Goal: Check status: Check status

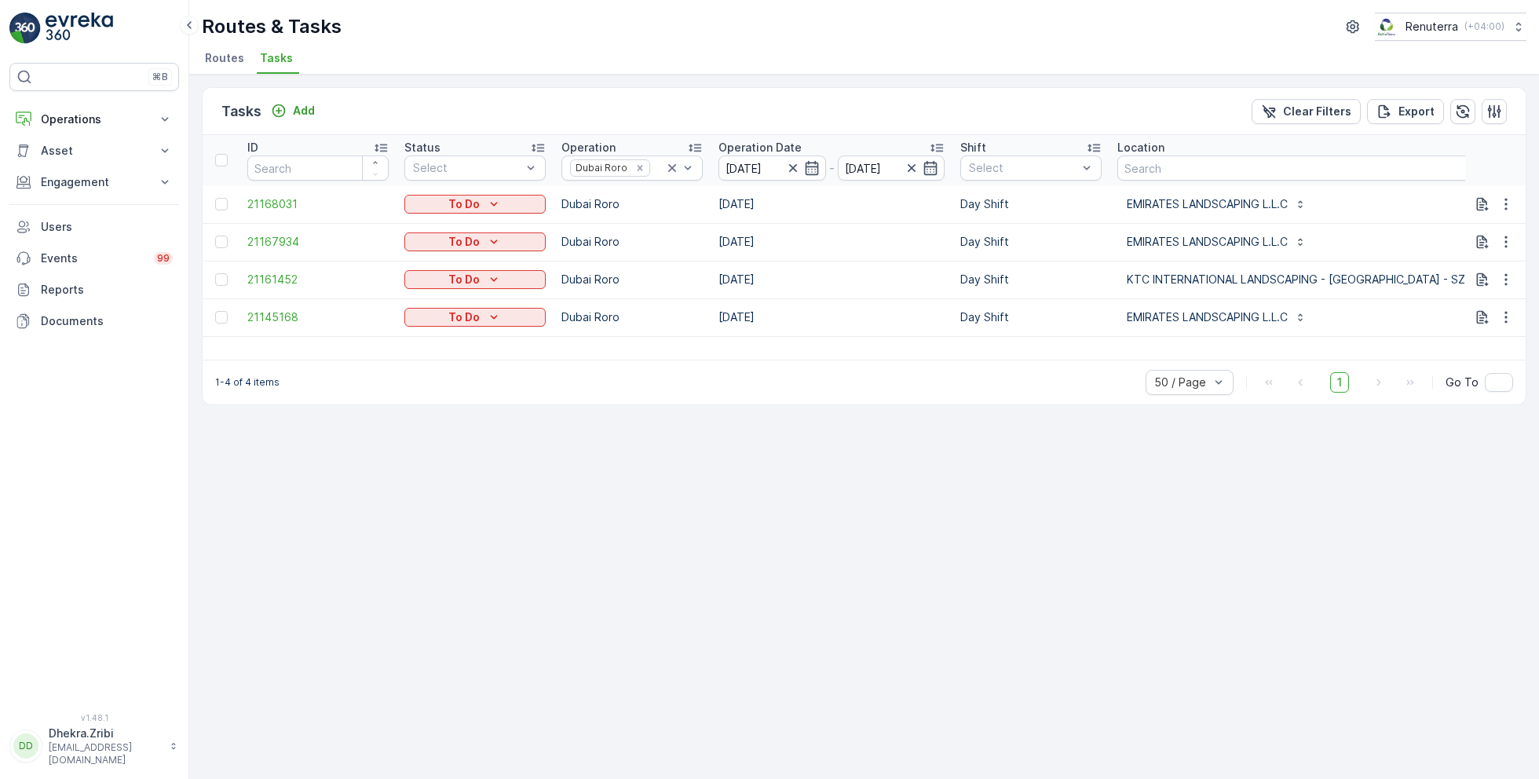
click at [232, 62] on span "Routes" at bounding box center [224, 58] width 39 height 16
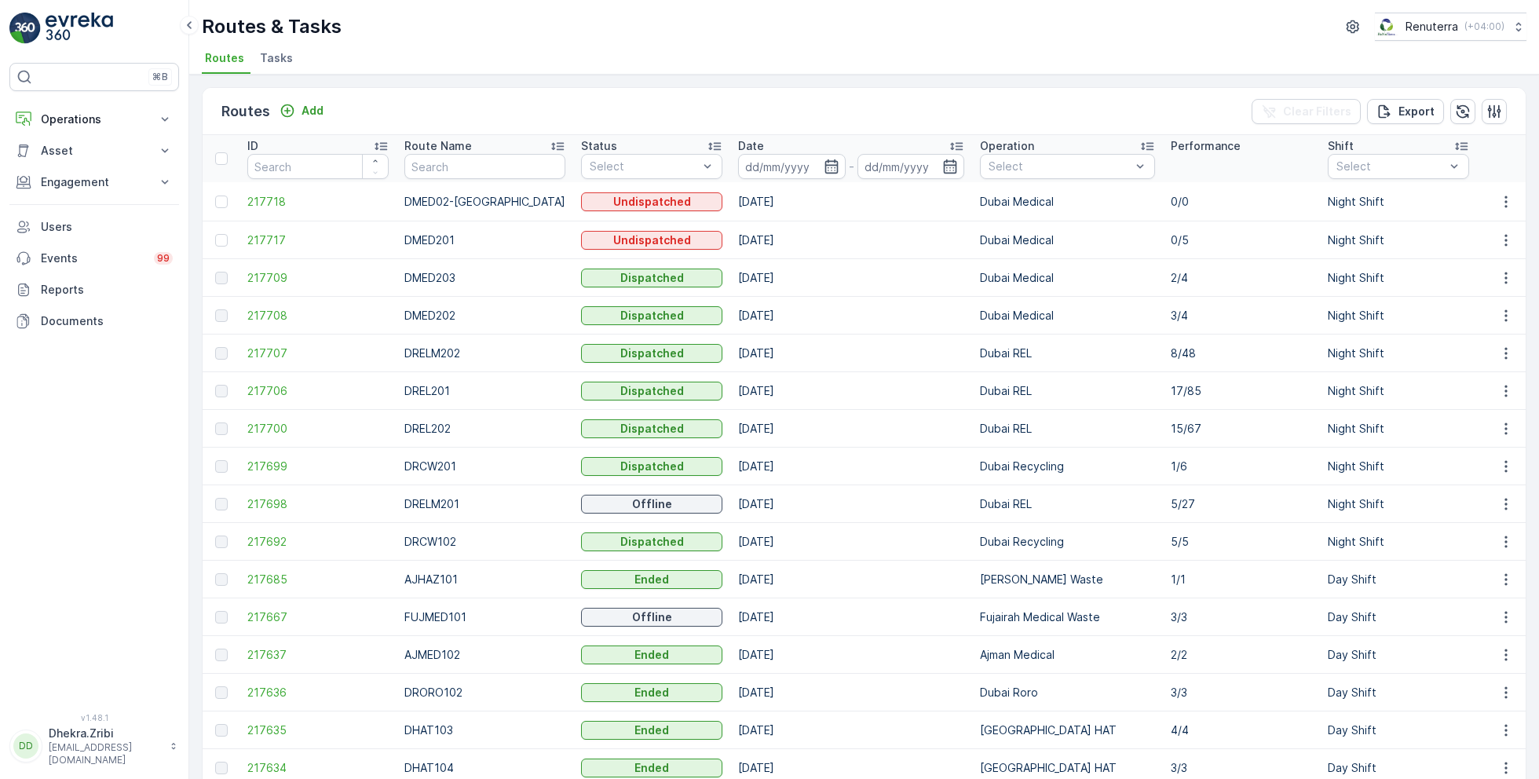
click at [298, 65] on ul "Routes Tasks" at bounding box center [858, 60] width 1312 height 27
click at [290, 65] on li "Tasks" at bounding box center [278, 60] width 42 height 27
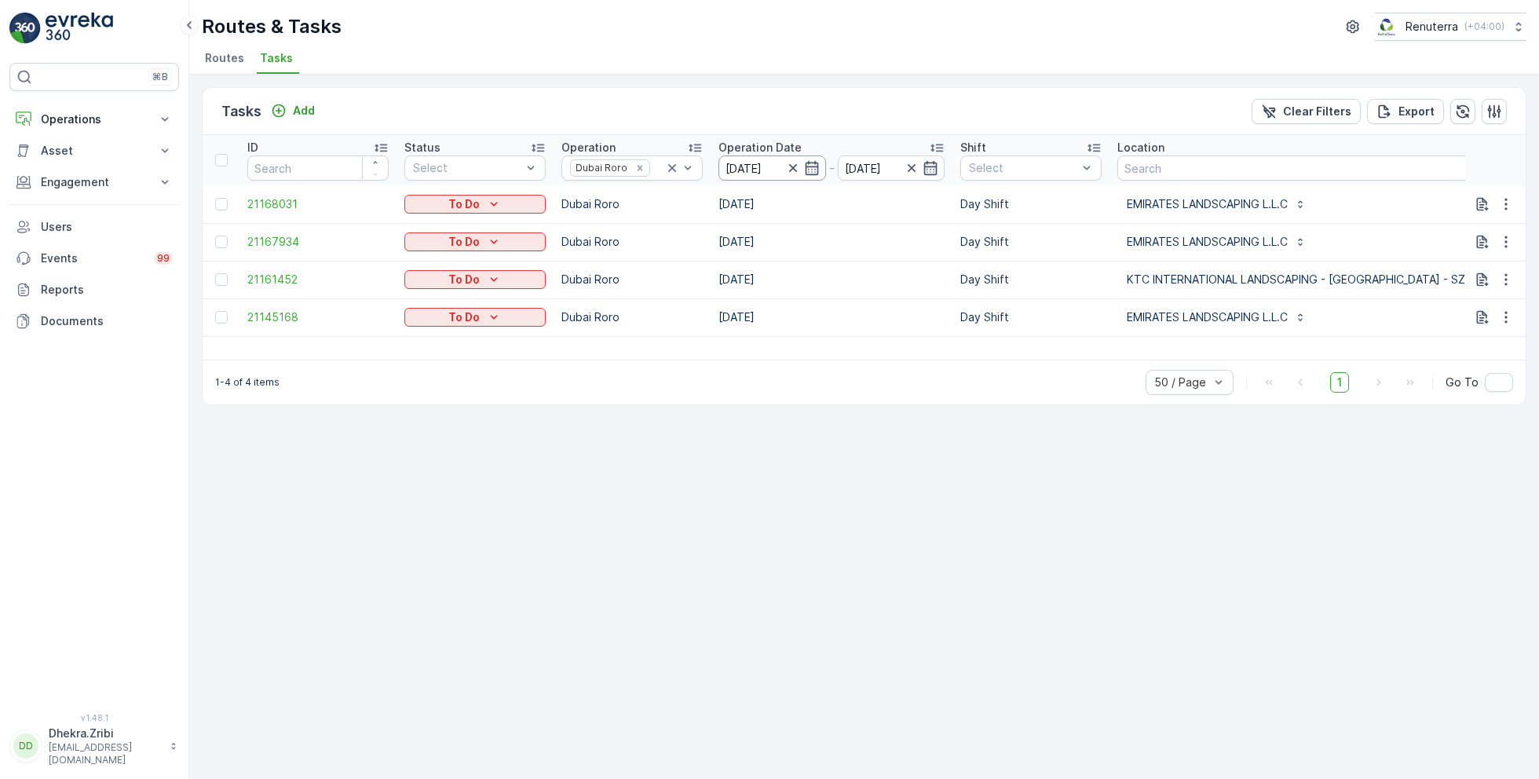
click at [773, 170] on input "[DATE]" at bounding box center [773, 168] width 108 height 25
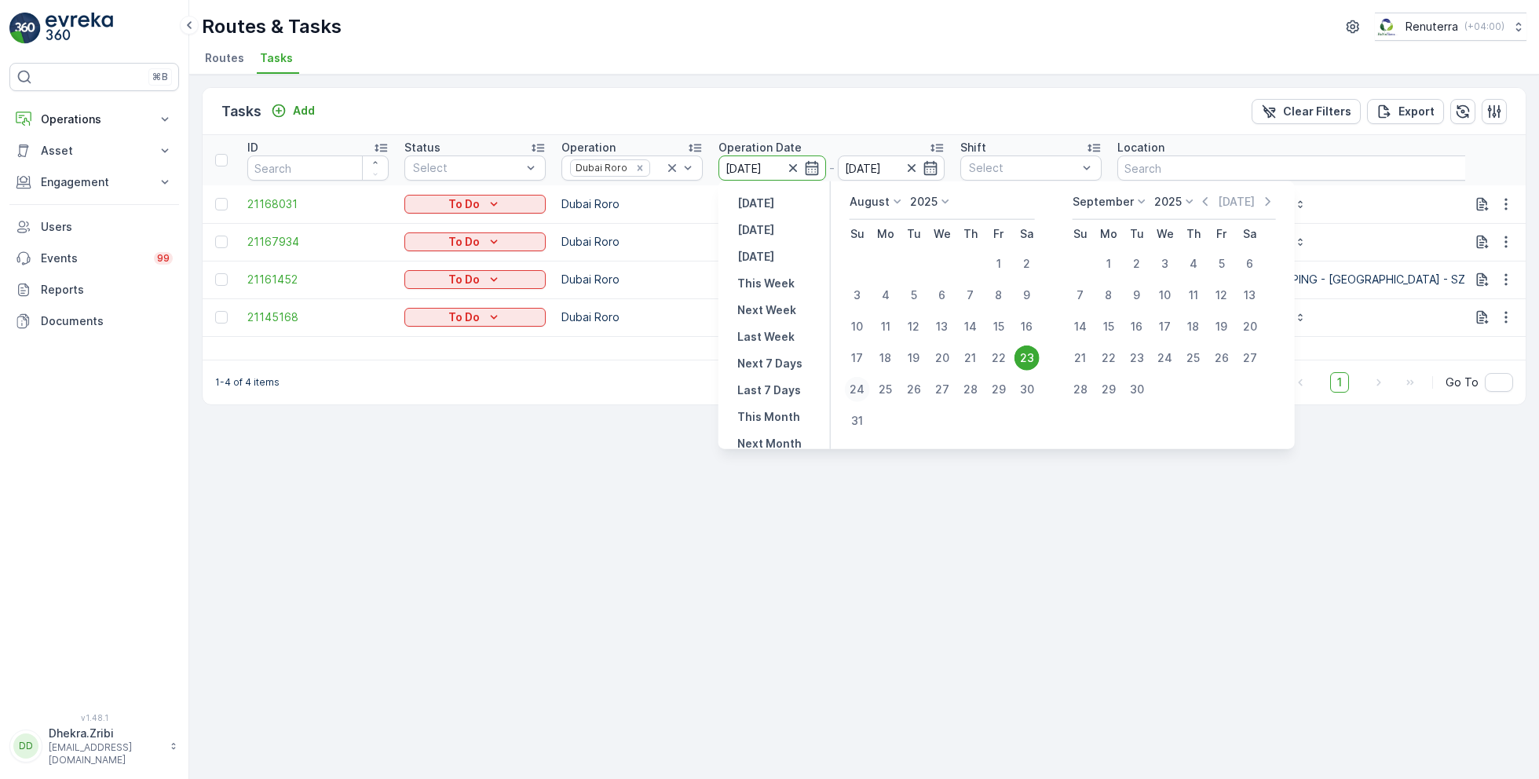
click at [855, 398] on div "24" at bounding box center [857, 389] width 25 height 25
type input "[DATE]"
click at [855, 398] on div "24" at bounding box center [857, 389] width 25 height 25
type input "[DATE]"
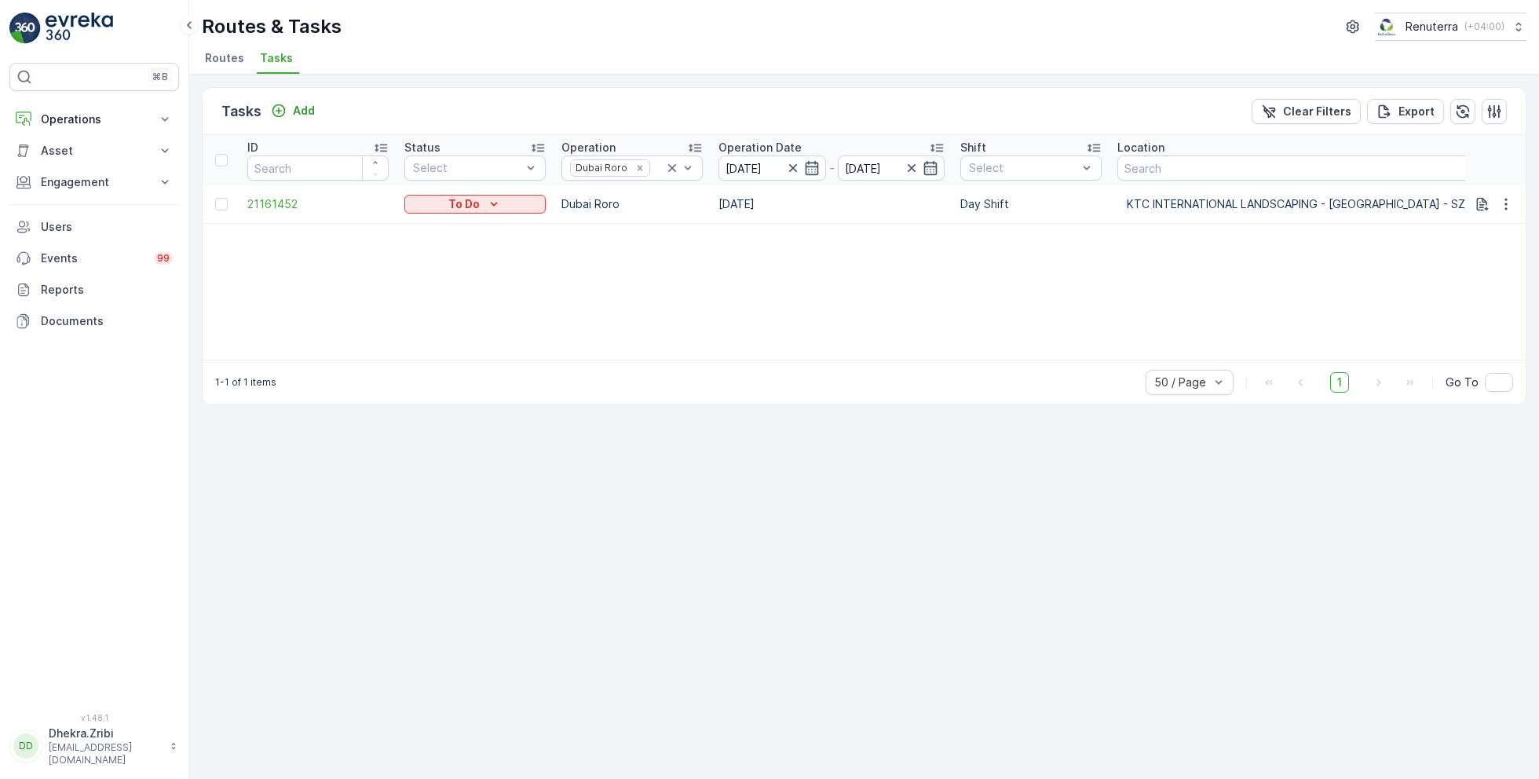
scroll to position [0, 335]
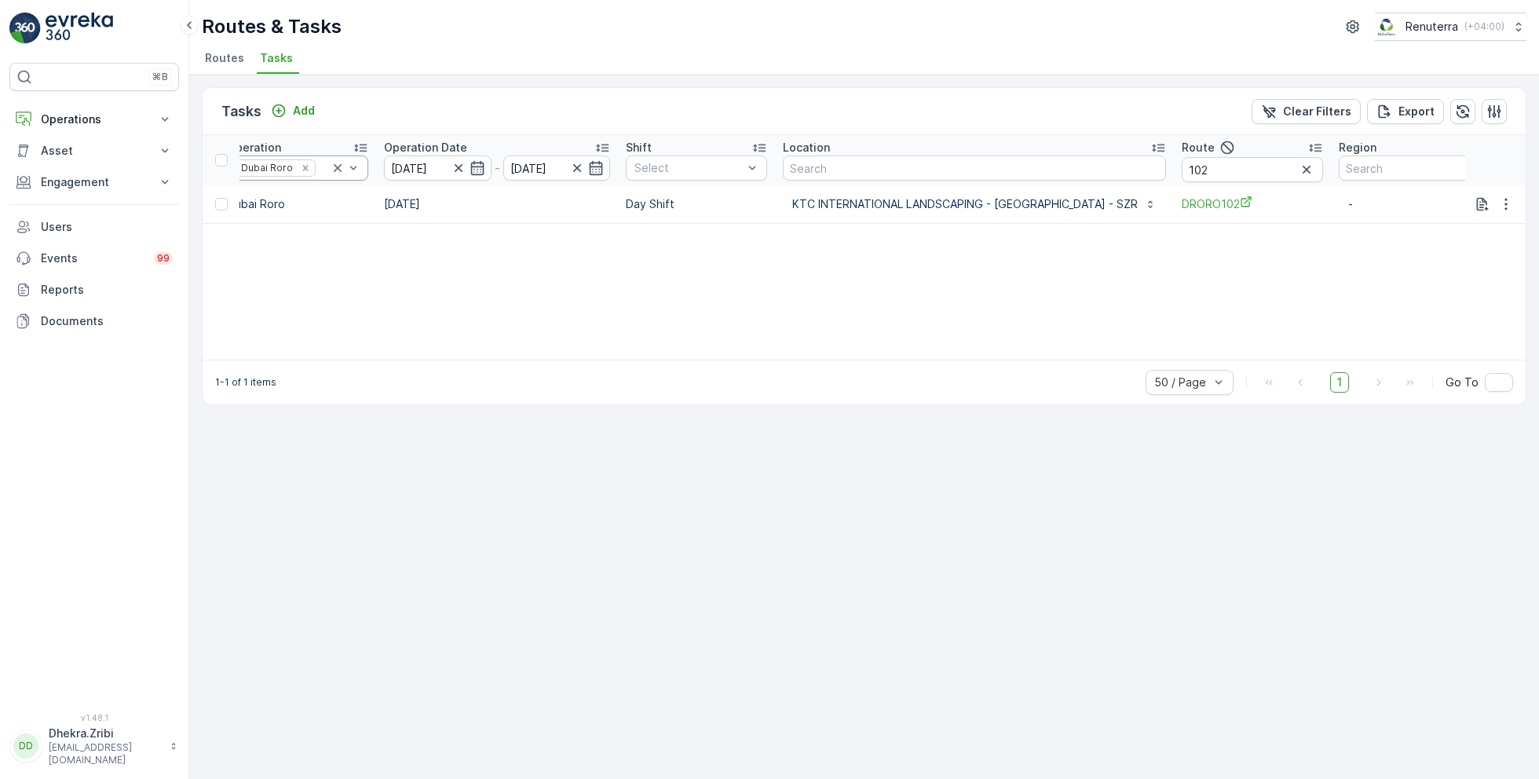
click at [309, 173] on div "Dubai Roro" at bounding box center [276, 167] width 80 height 16
click at [302, 167] on icon "Remove Dubai Roro" at bounding box center [304, 167] width 5 height 5
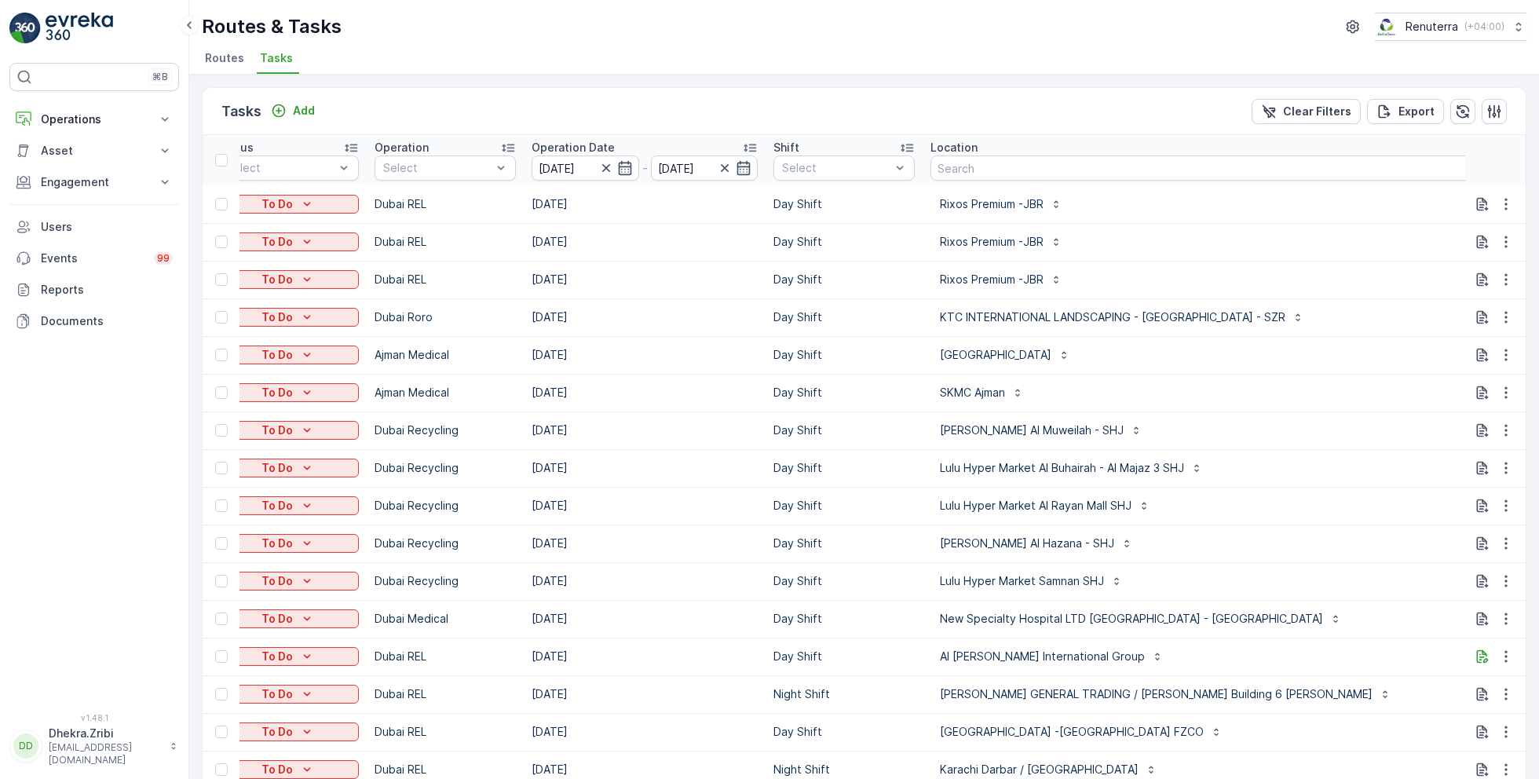
scroll to position [0, 268]
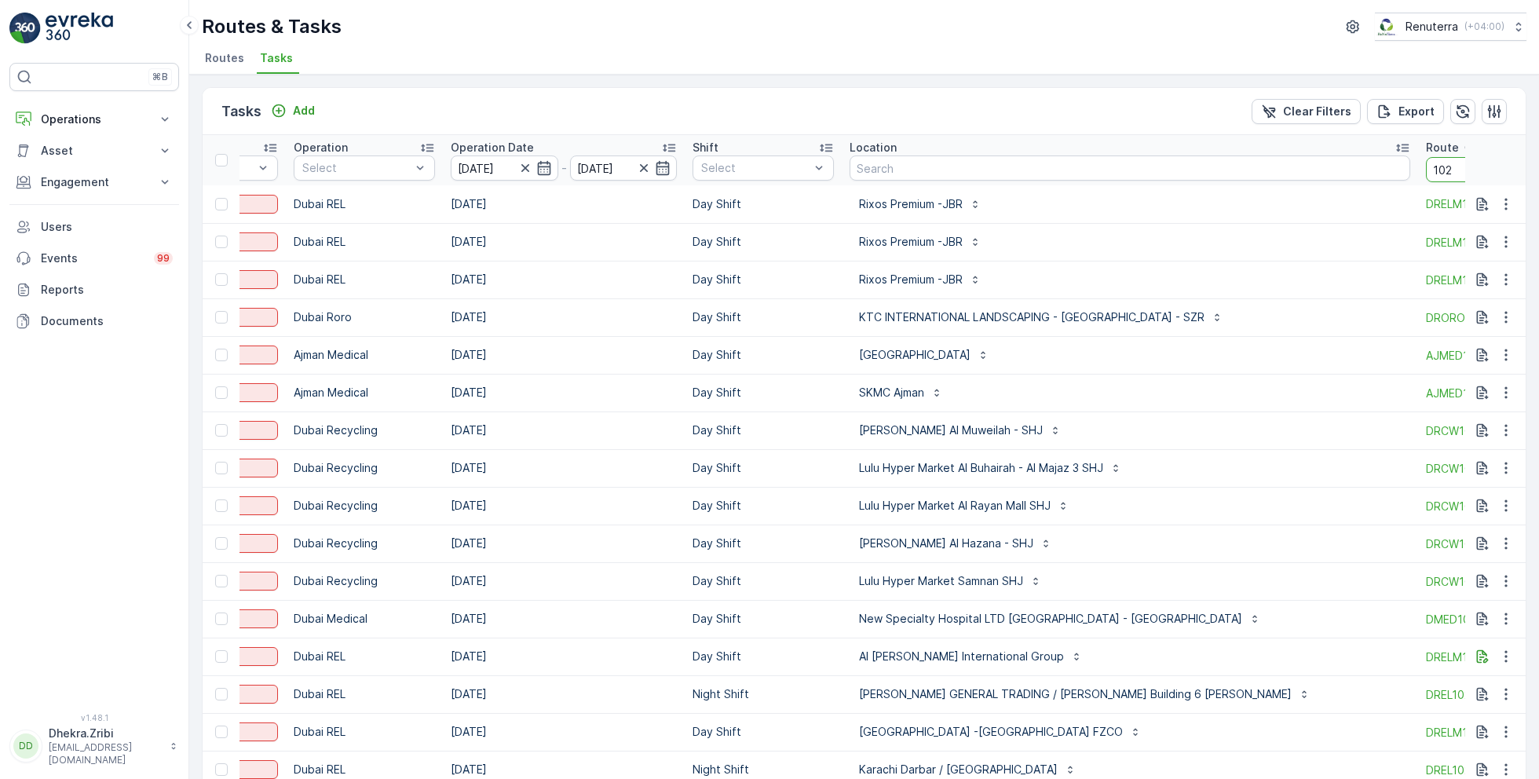
drag, startPoint x: 1388, startPoint y: 174, endPoint x: 1283, endPoint y: 174, distance: 105.3
click at [1283, 174] on tr "ID Status Select Operation Select Operation Date [DATE] - [DATE] Shift Select L…" at bounding box center [864, 160] width 1859 height 50
type input "DHAT"
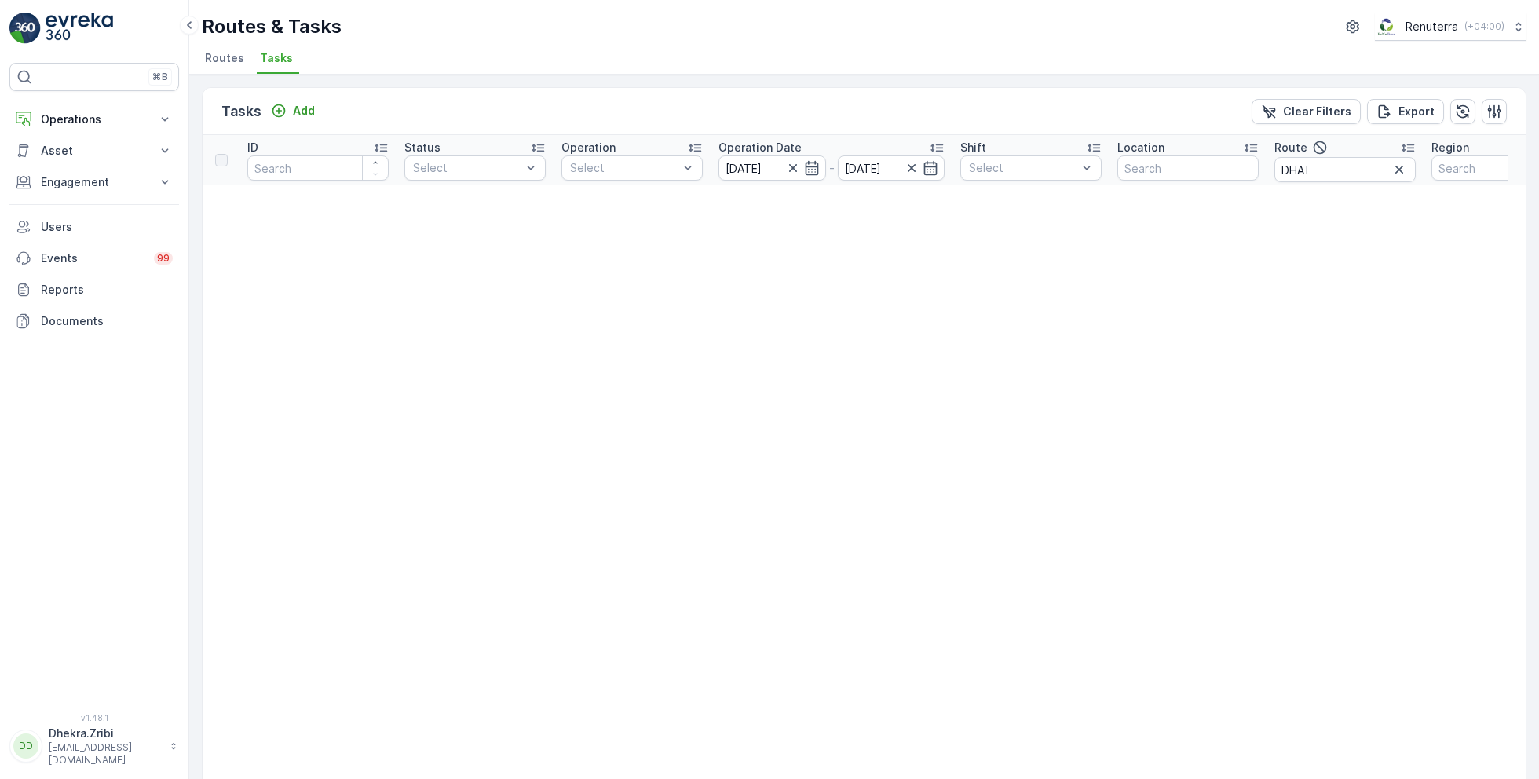
click at [610, 162] on div at bounding box center [625, 168] width 112 height 13
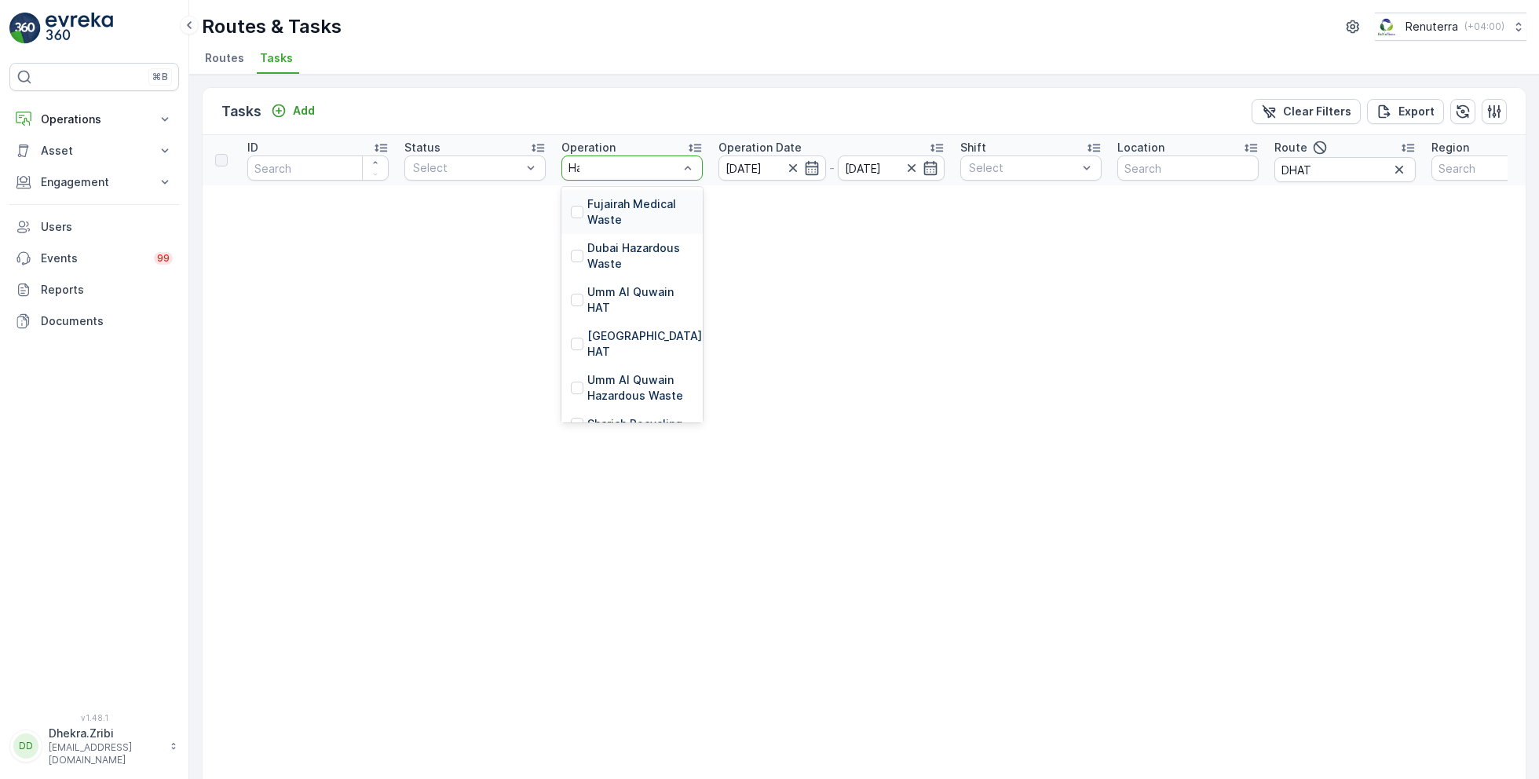
type input "Hat"
click at [668, 254] on div "[GEOGRAPHIC_DATA] HAT" at bounding box center [632, 256] width 141 height 44
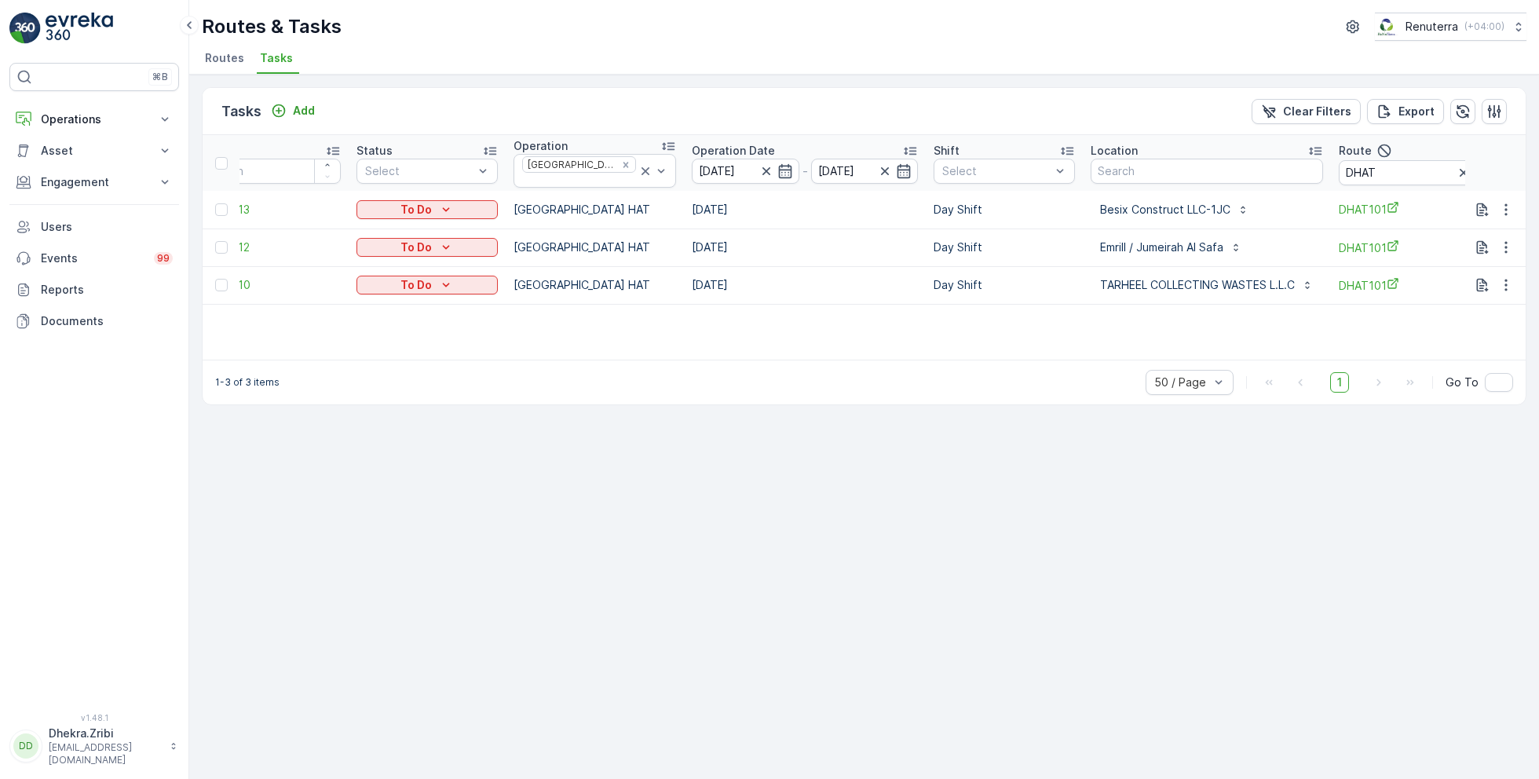
scroll to position [0, 50]
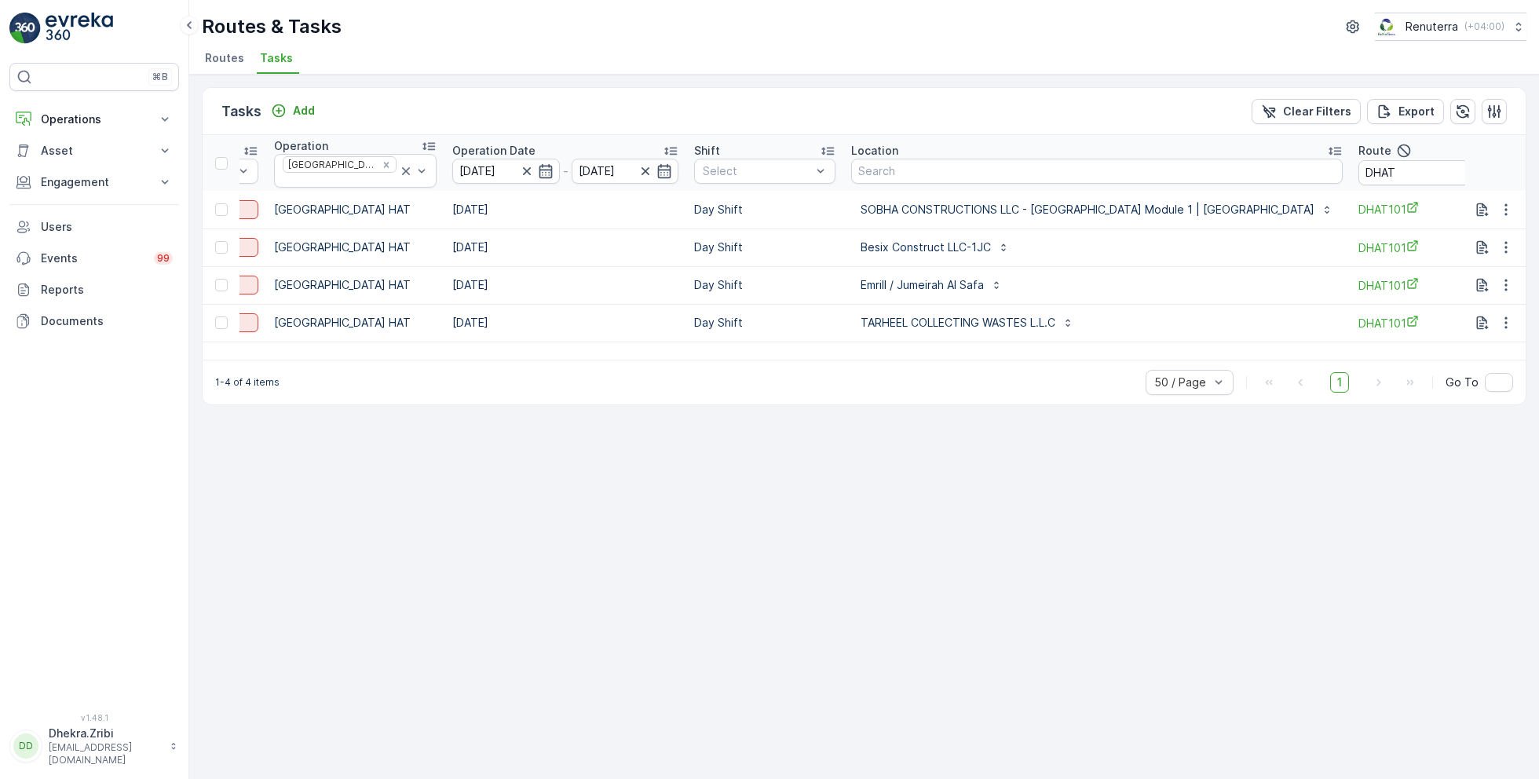
scroll to position [0, 317]
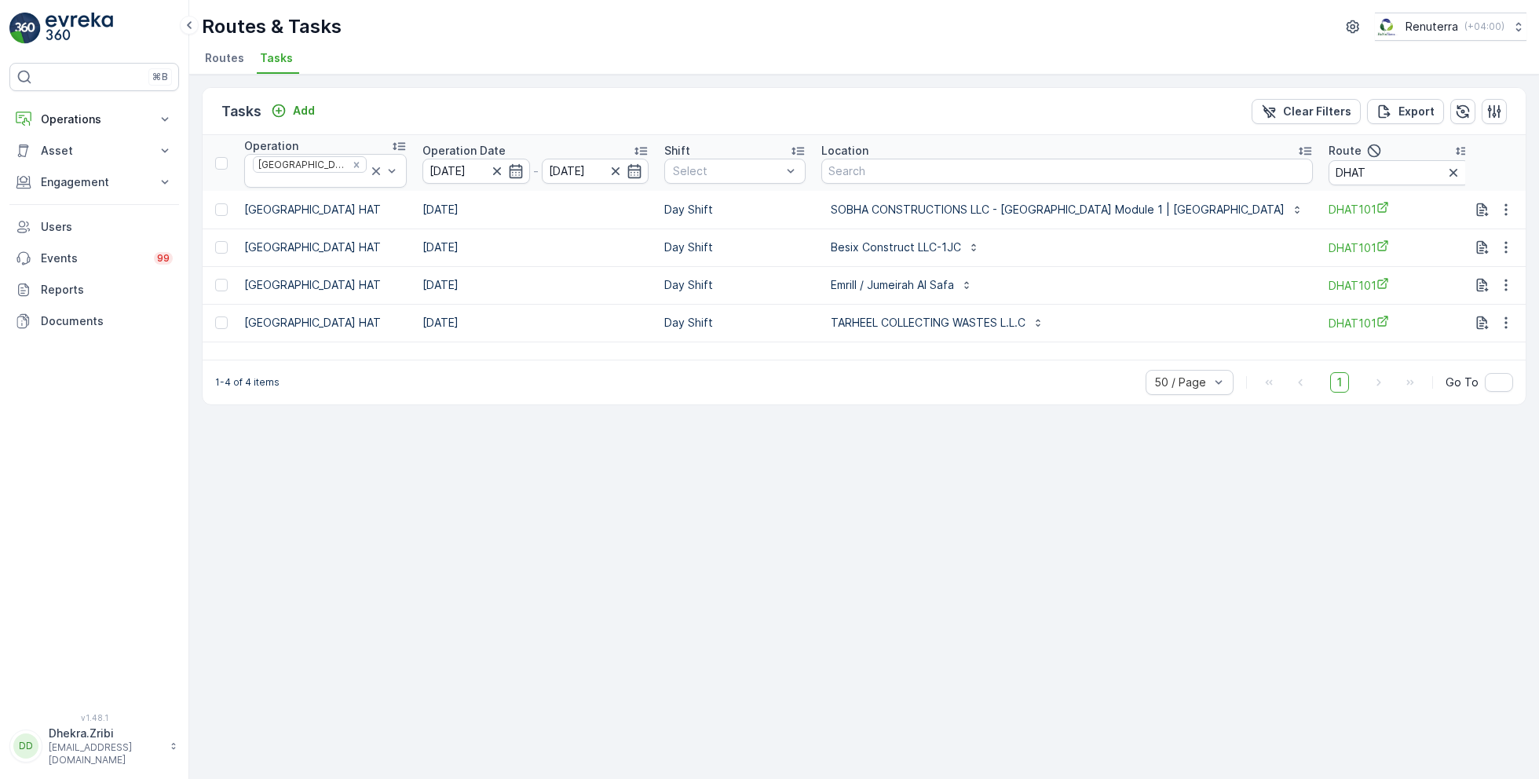
click at [1329, 174] on input "DHAT" at bounding box center [1399, 172] width 141 height 25
type input "DHAT102"
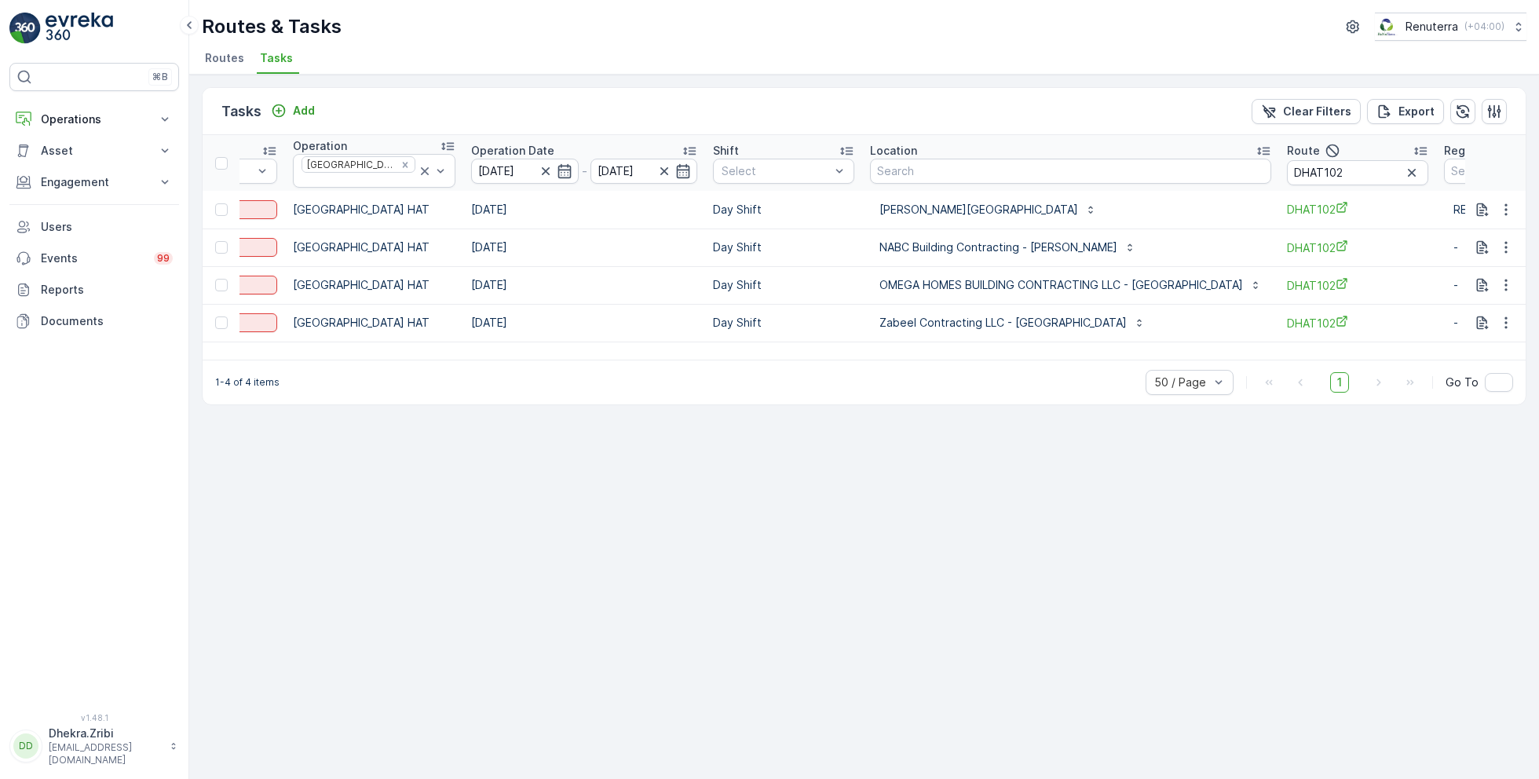
scroll to position [0, 322]
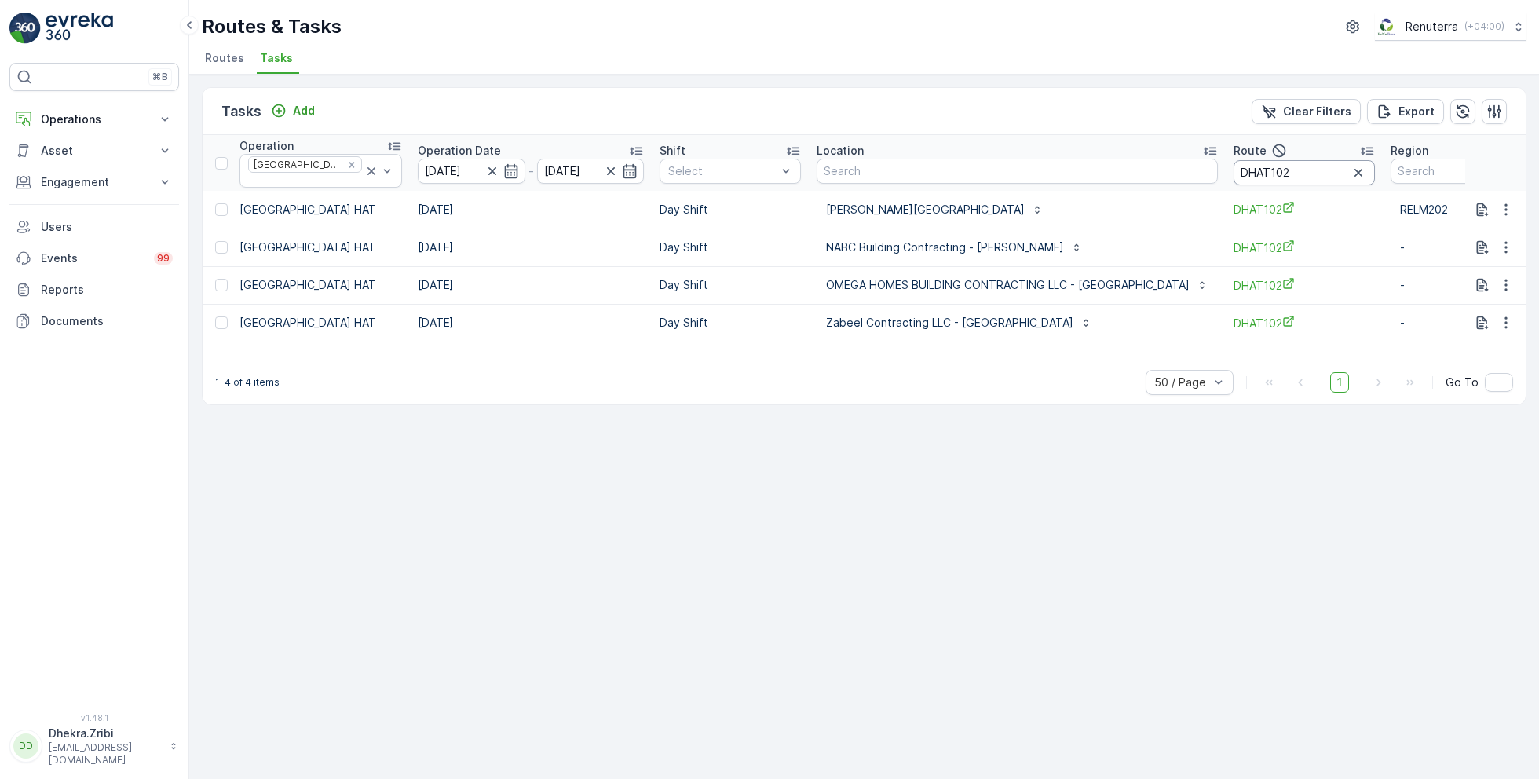
click at [1235, 163] on input "DHAT102" at bounding box center [1304, 172] width 141 height 25
type input "DHAT103"
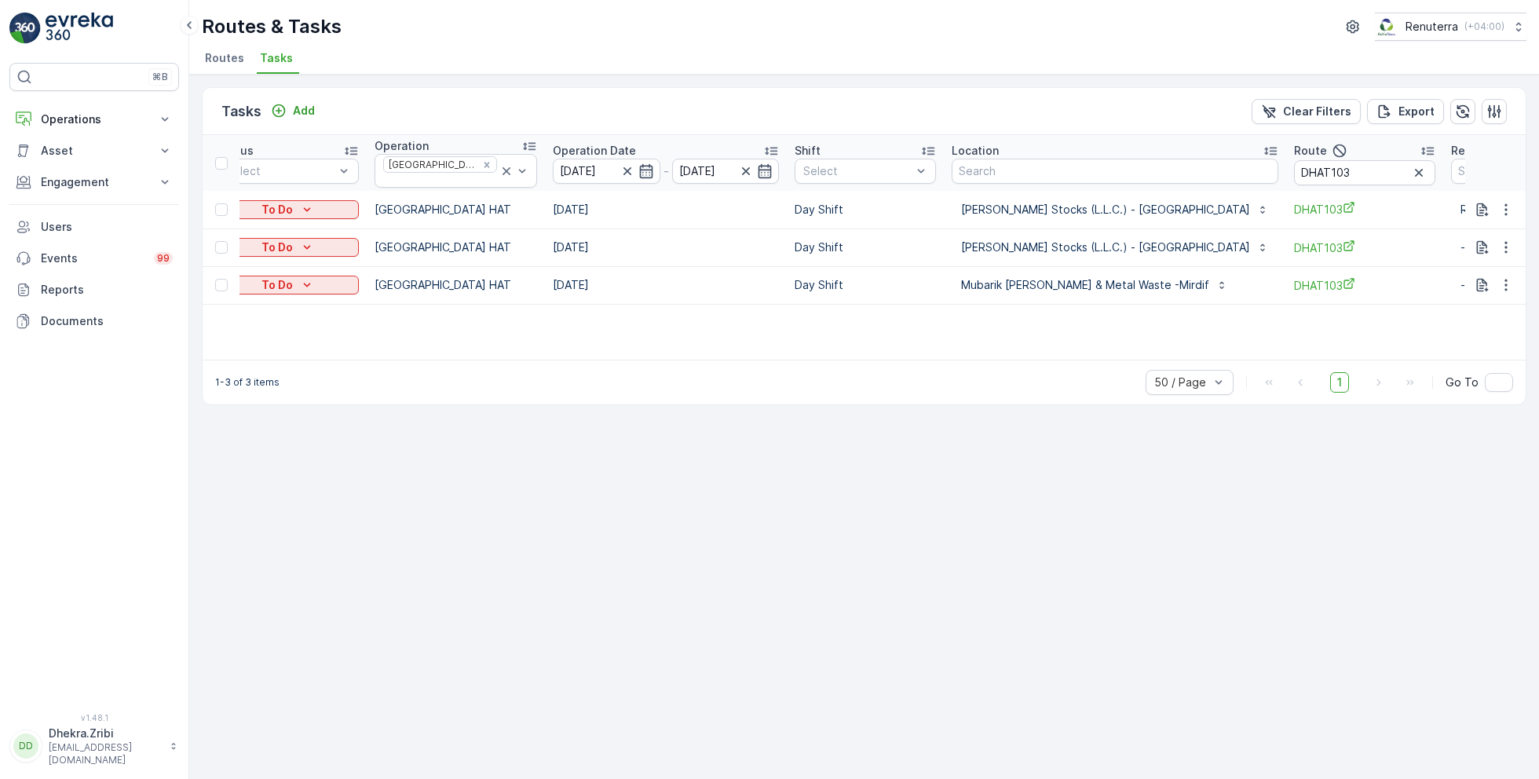
click at [226, 53] on span "Routes" at bounding box center [224, 58] width 39 height 16
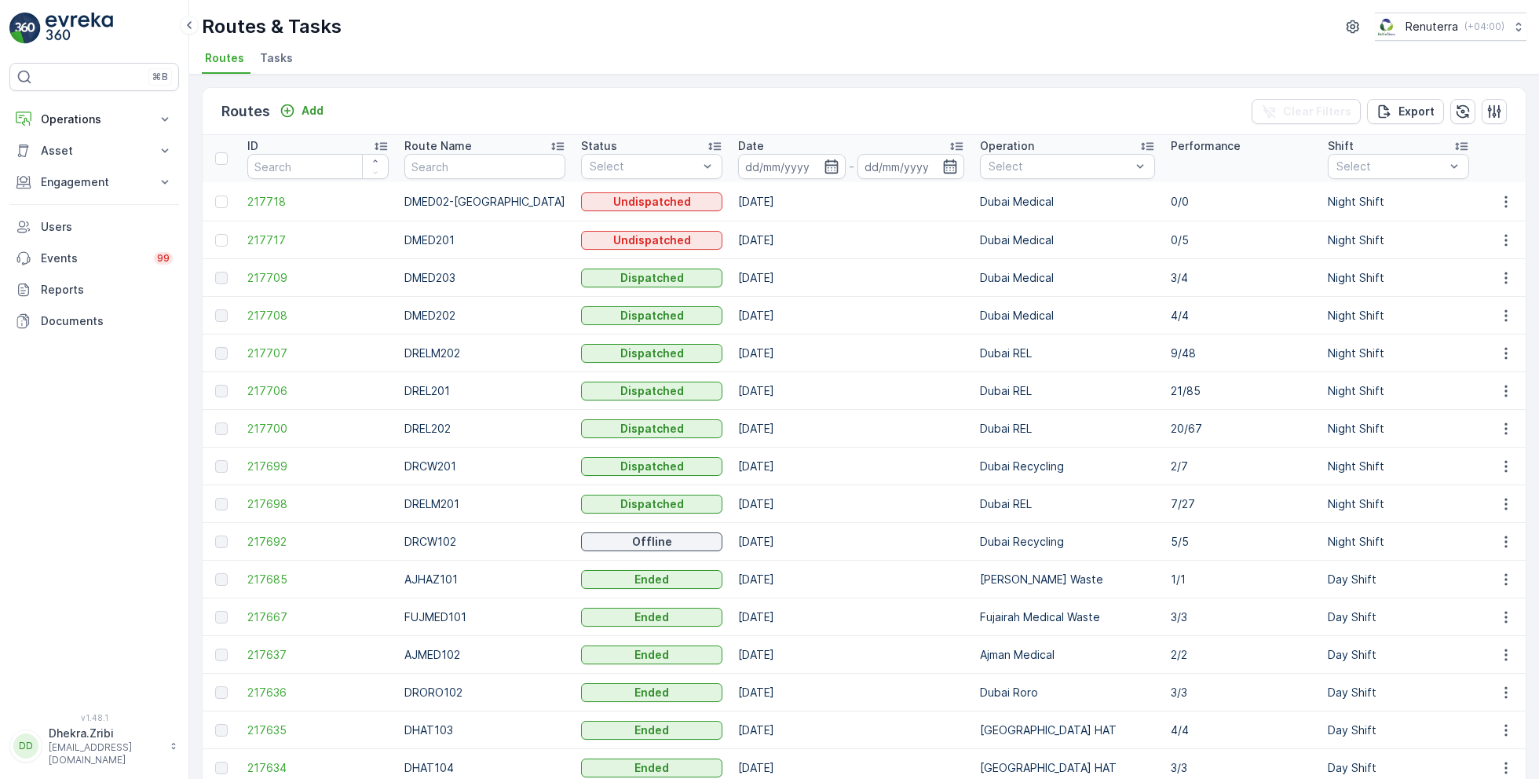
click at [278, 62] on span "Tasks" at bounding box center [276, 58] width 33 height 16
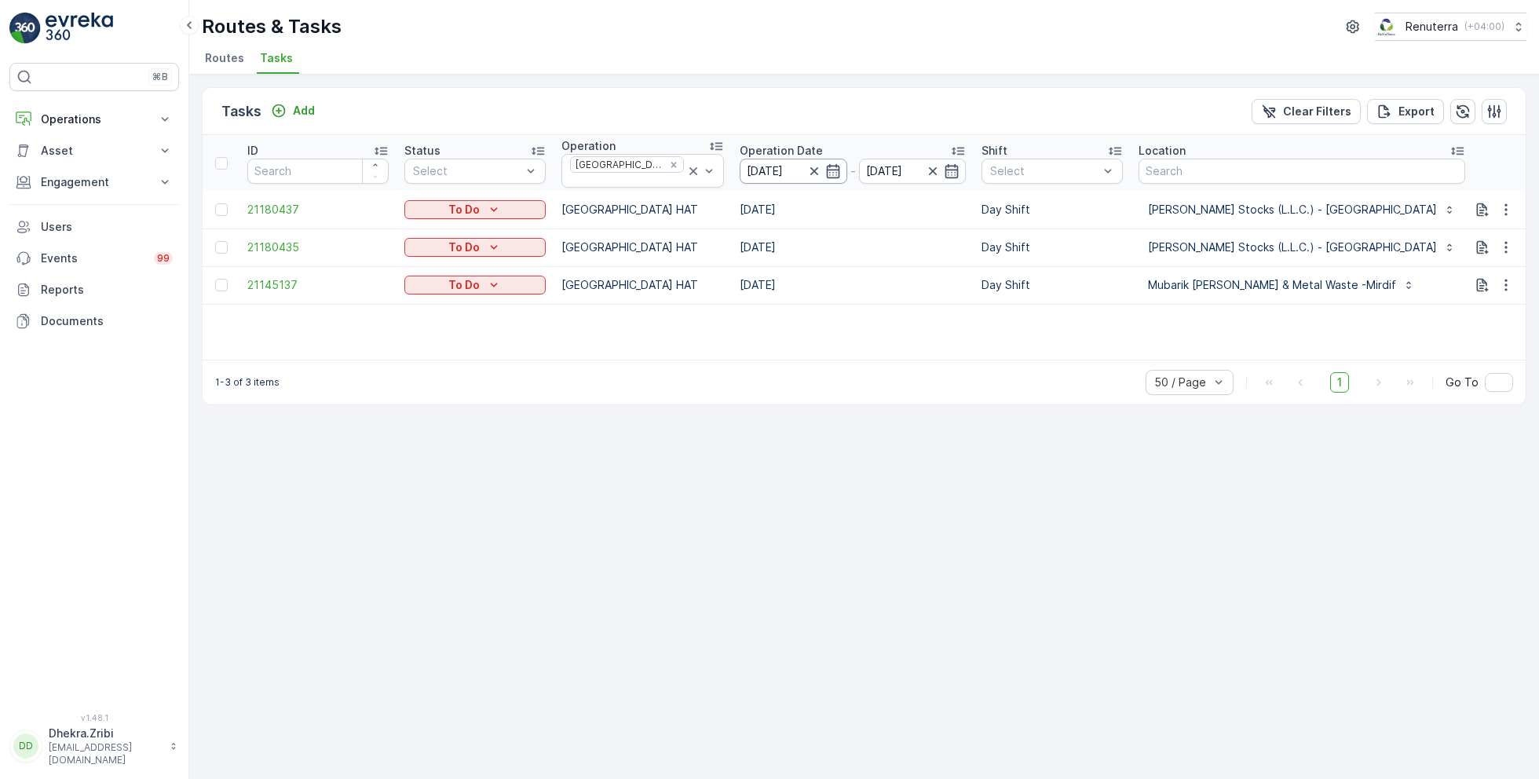
click at [768, 171] on input "[DATE]" at bounding box center [794, 171] width 108 height 25
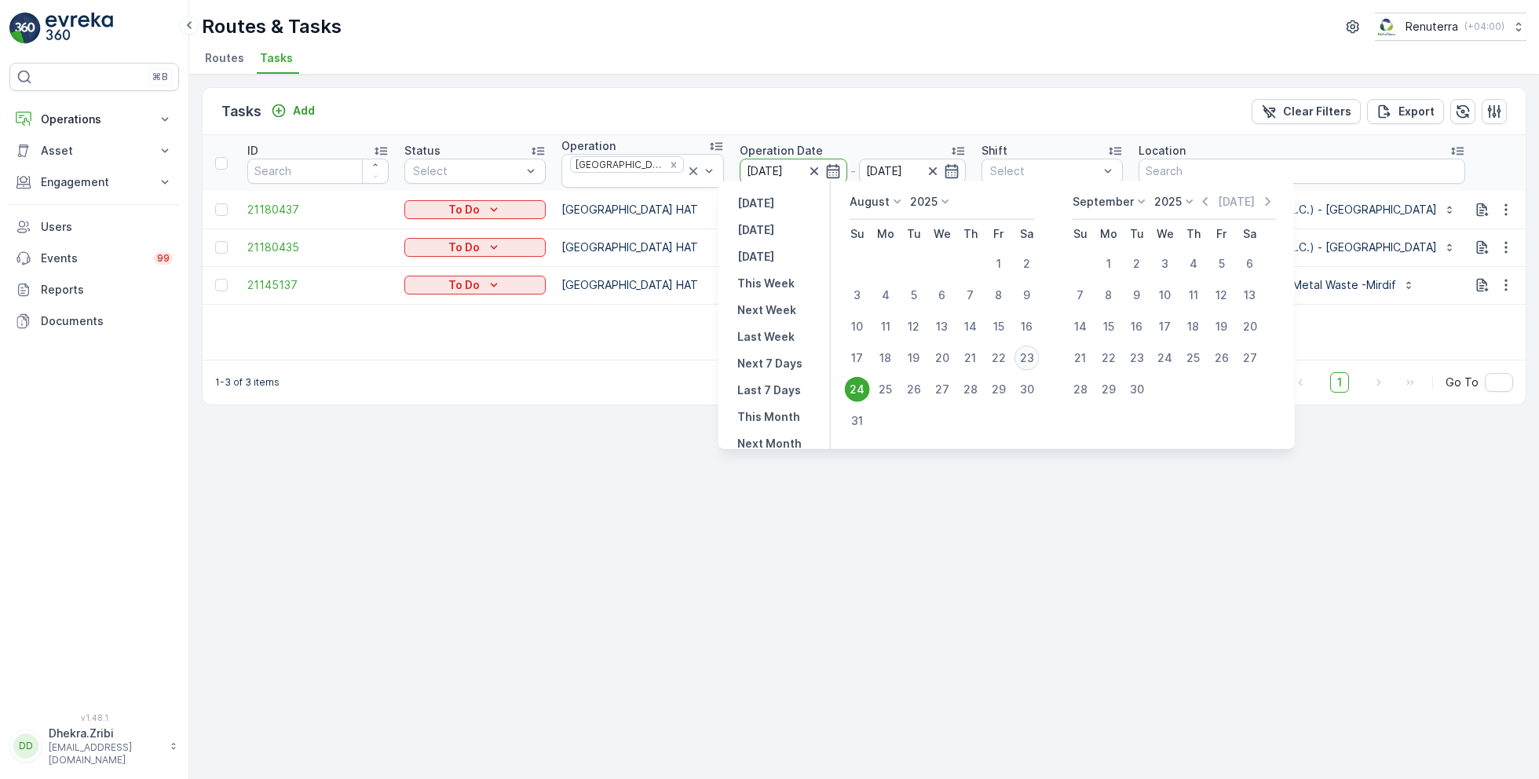
click at [1031, 357] on div "23" at bounding box center [1027, 358] width 25 height 25
type input "[DATE]"
click at [858, 394] on div "24" at bounding box center [857, 389] width 25 height 25
type input "[DATE]"
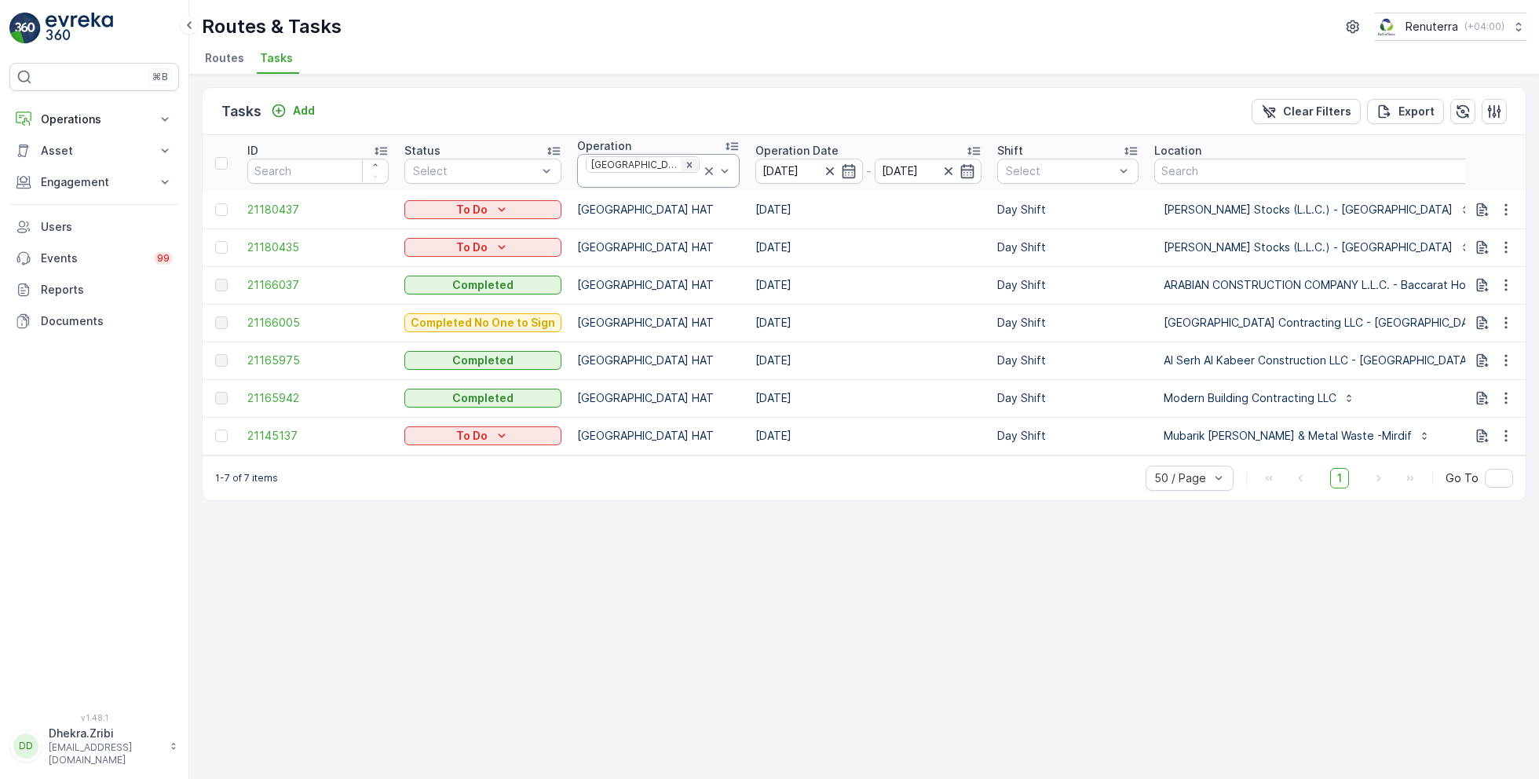
click at [684, 169] on icon "Remove Dubai HAT" at bounding box center [689, 164] width 11 height 11
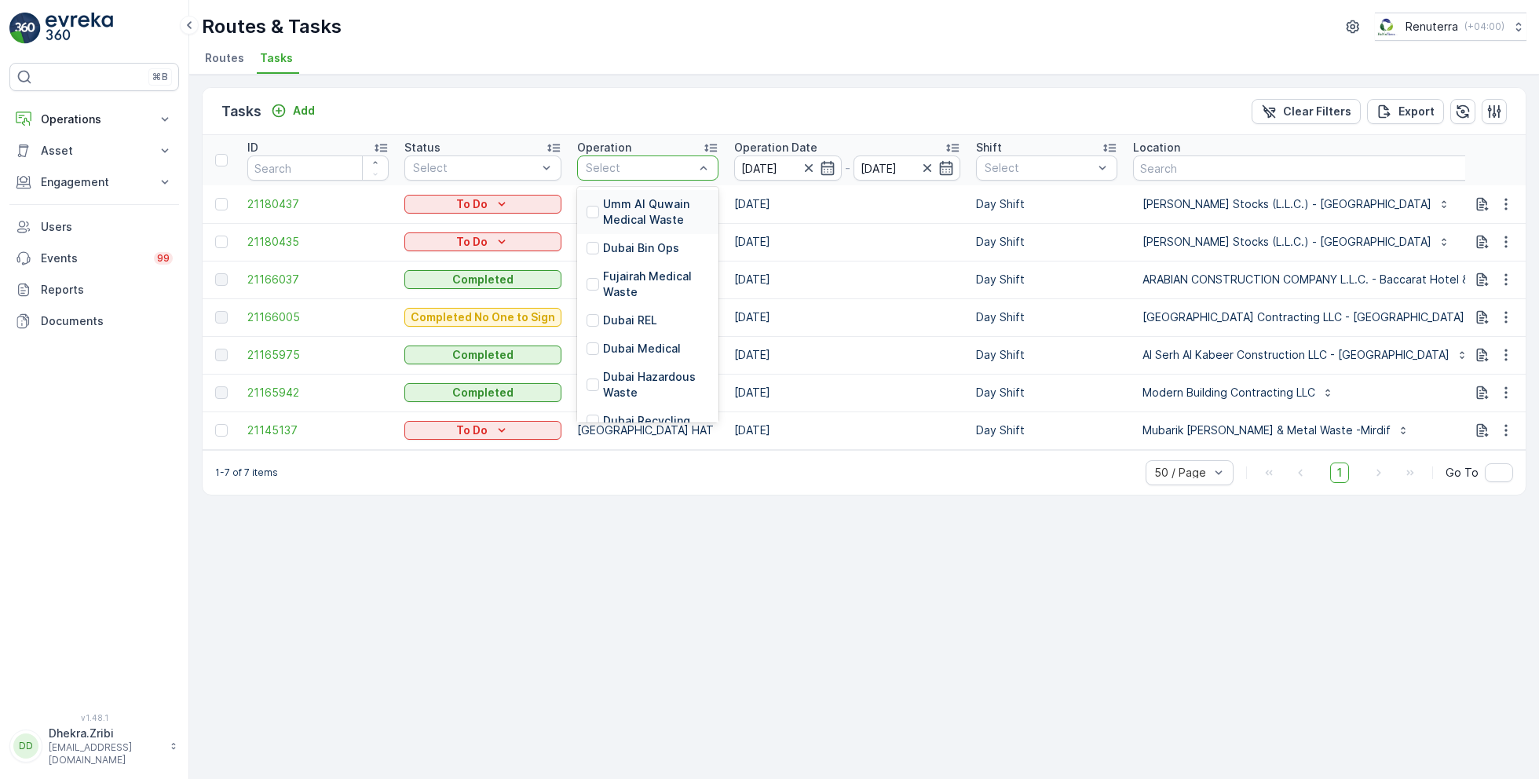
click at [656, 169] on div at bounding box center [640, 168] width 112 height 13
click at [760, 189] on td "[DATE]" at bounding box center [848, 204] width 242 height 38
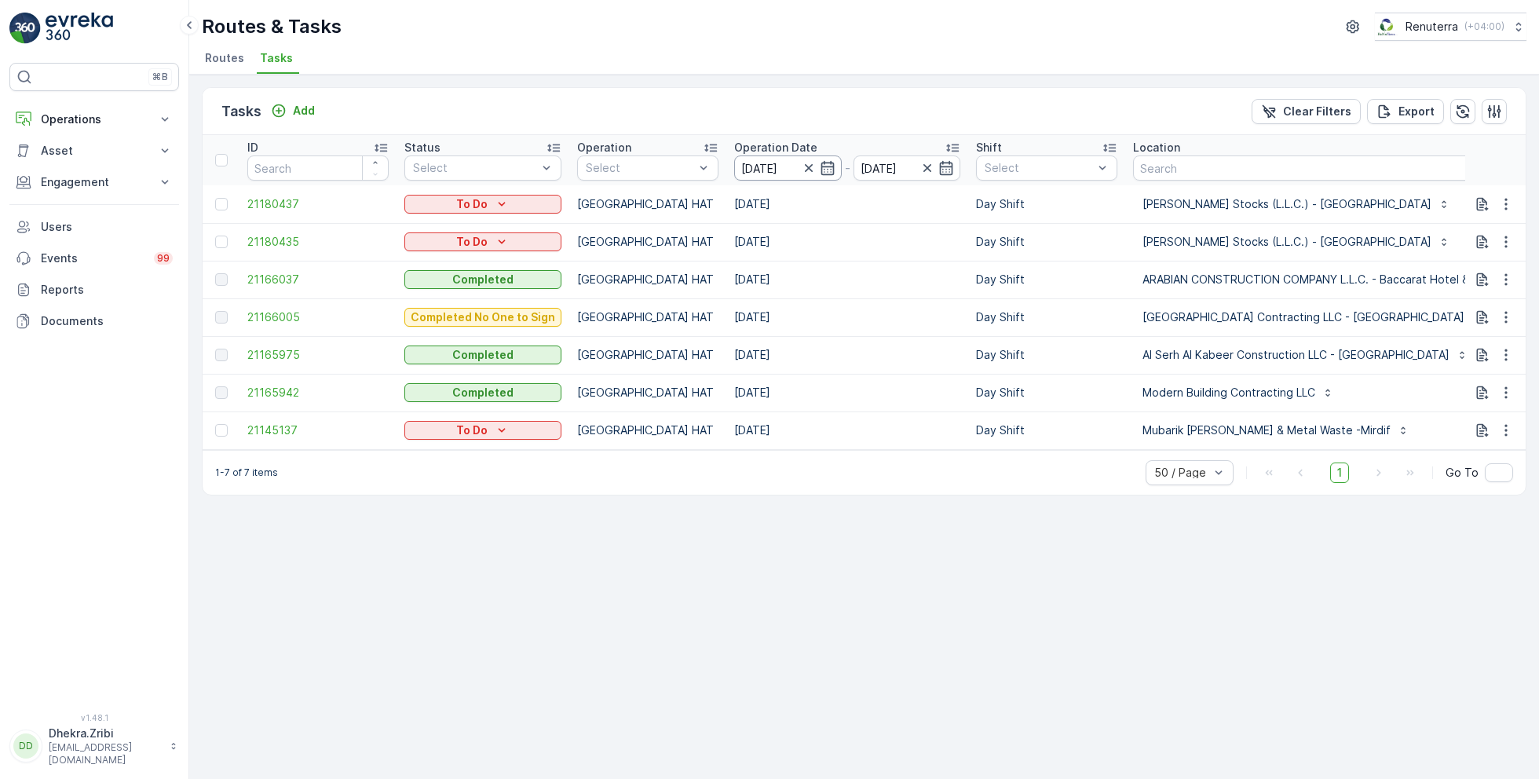
click at [763, 177] on input "[DATE]" at bounding box center [788, 168] width 108 height 25
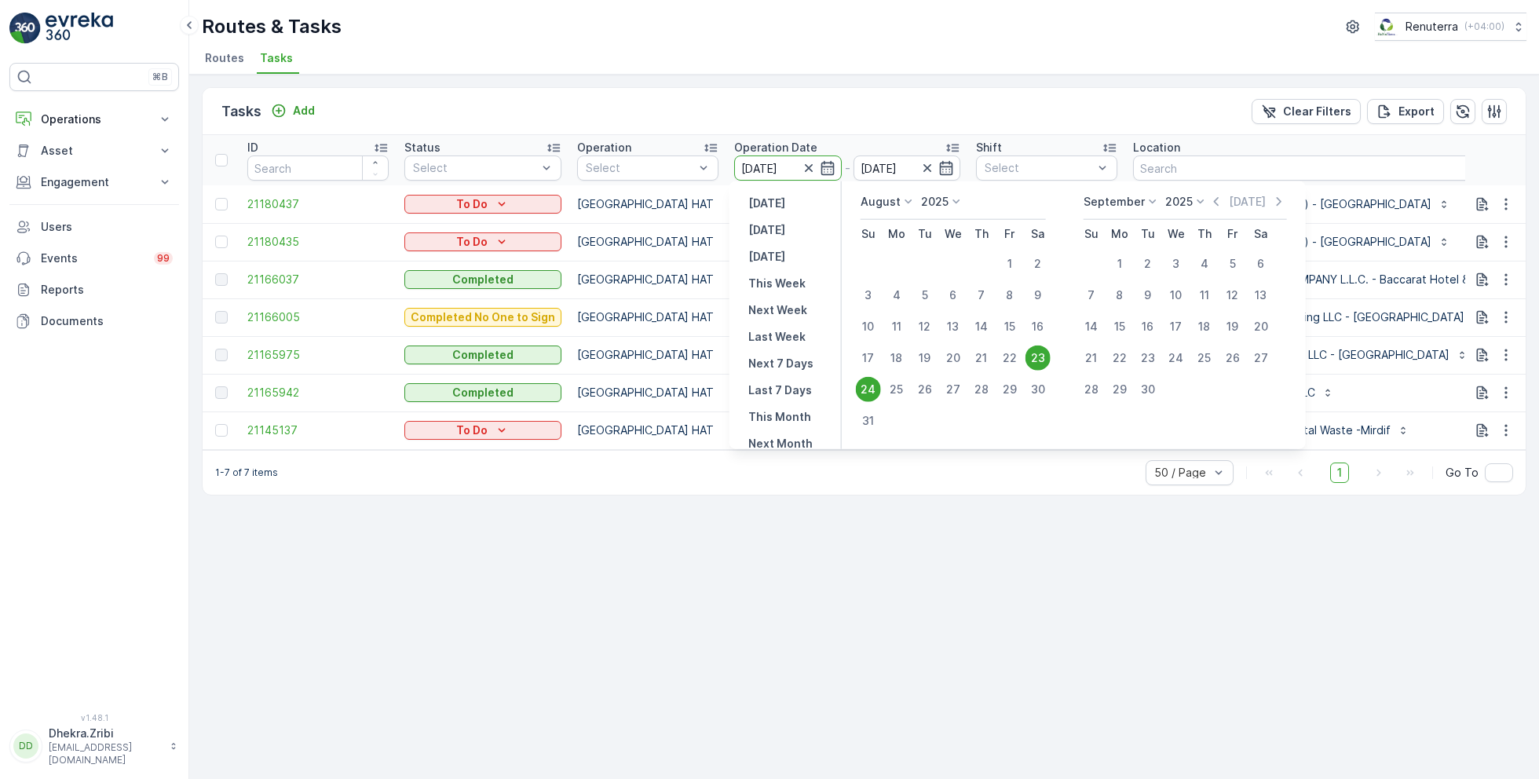
click at [870, 388] on div "24" at bounding box center [868, 389] width 25 height 25
type input "[DATE]"
click at [870, 388] on div "24" at bounding box center [868, 389] width 25 height 25
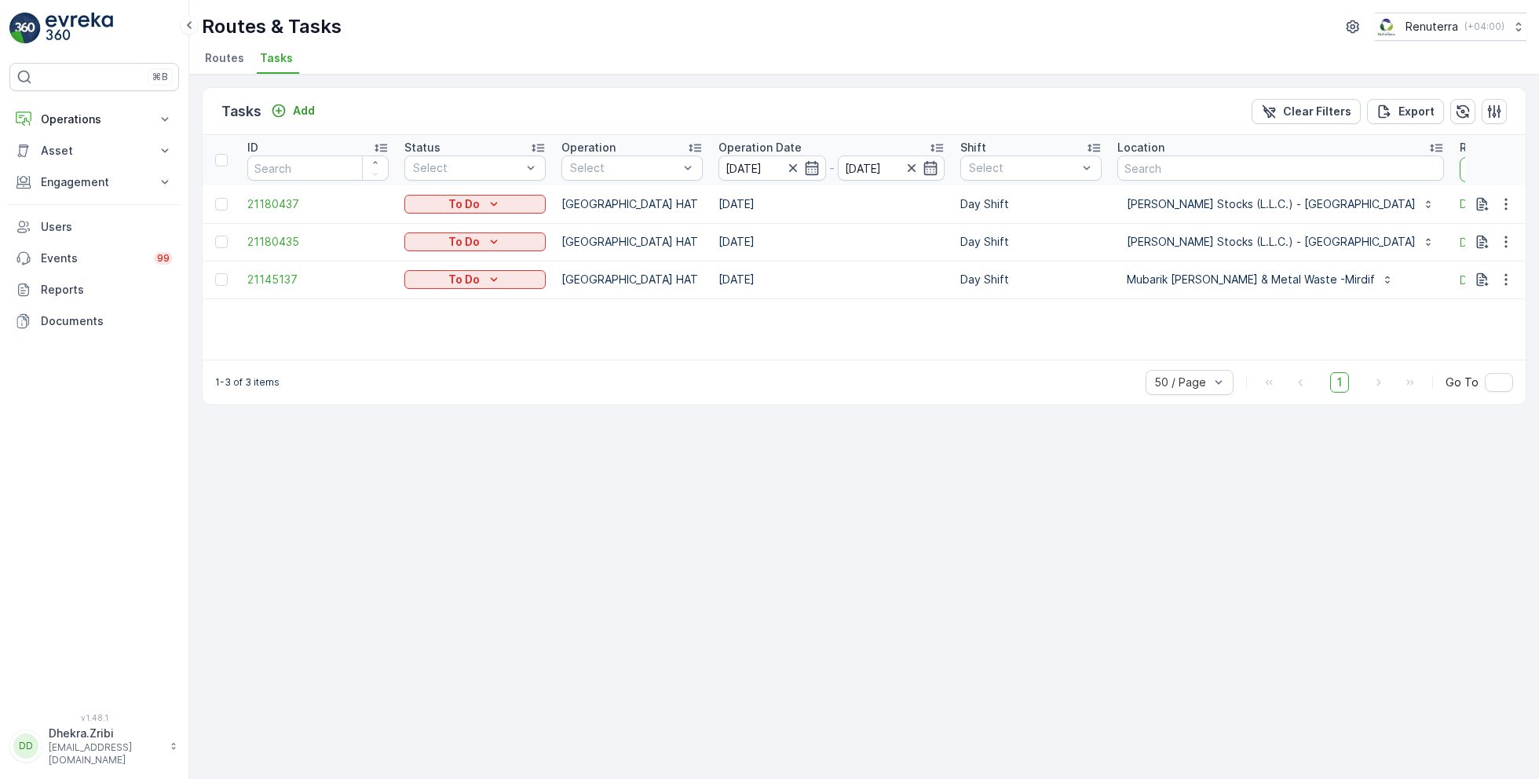
drag, startPoint x: 1445, startPoint y: 173, endPoint x: 1539, endPoint y: 173, distance: 93.5
click at [1539, 173] on div "Tasks Add Clear Filters Export ID Status Select Operation Select Operation Date…" at bounding box center [864, 427] width 1350 height 705
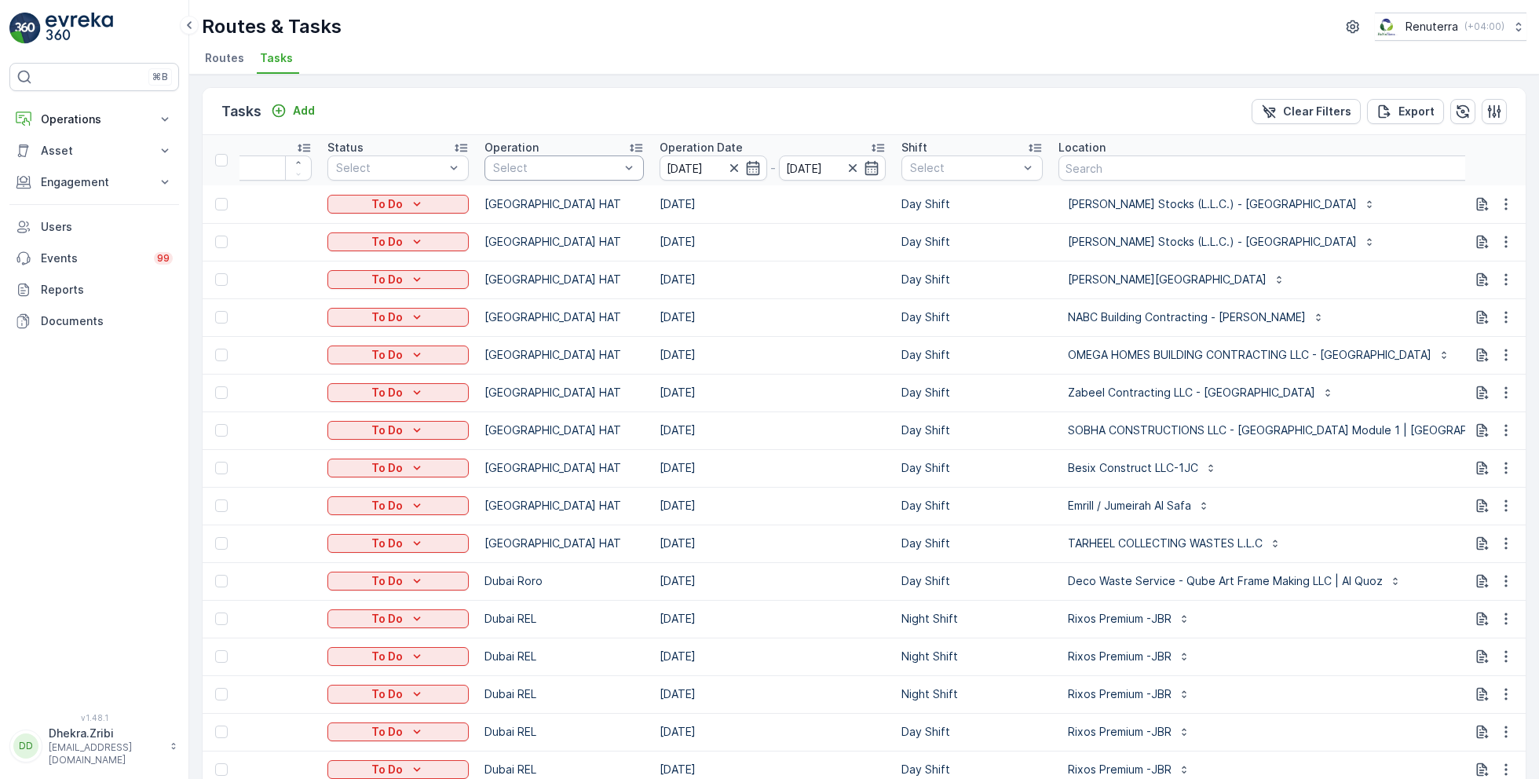
click at [585, 162] on div at bounding box center [557, 168] width 130 height 13
type input "ror"
click at [606, 203] on div "Dubai Roro" at bounding box center [564, 204] width 159 height 28
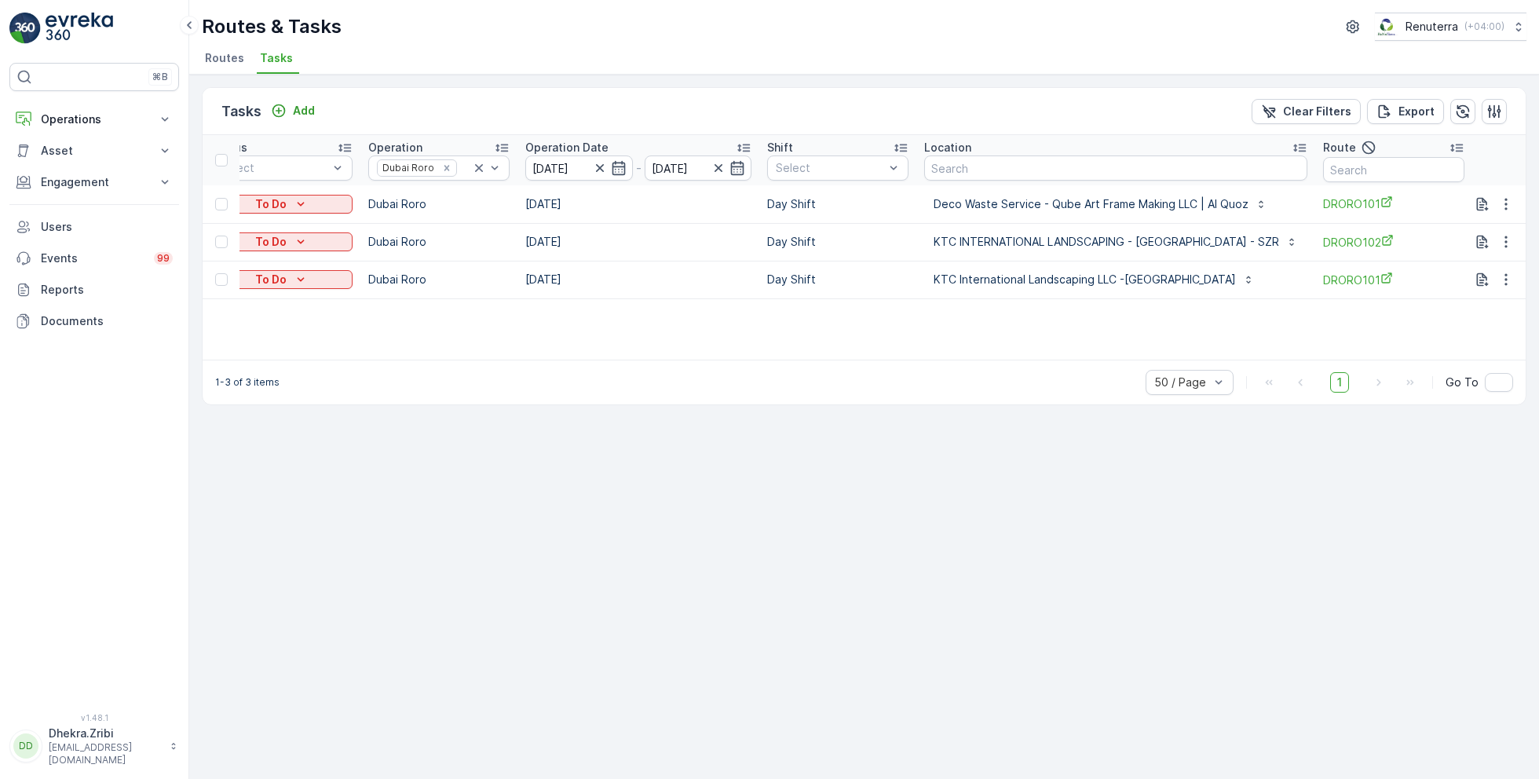
scroll to position [0, 335]
